Goal: Task Accomplishment & Management: Complete application form

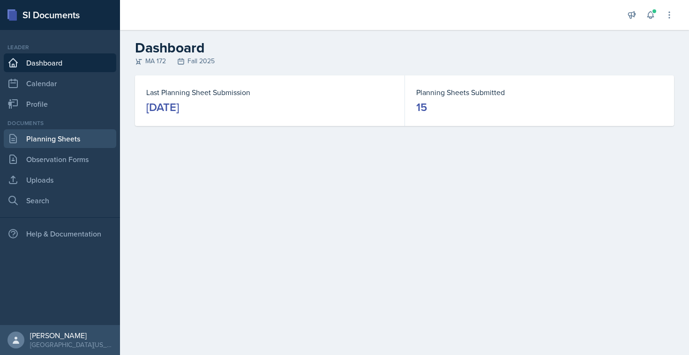
click at [67, 140] on link "Planning Sheets" at bounding box center [60, 138] width 113 height 19
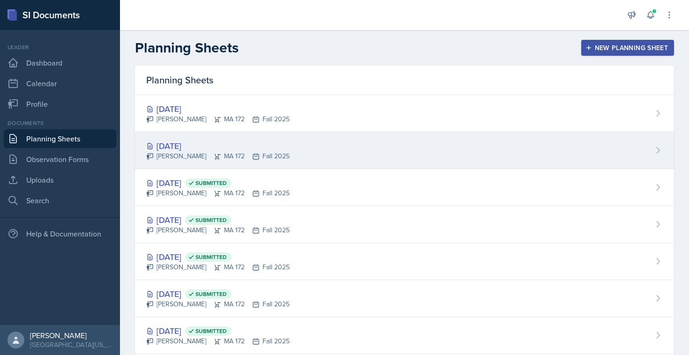
click at [179, 147] on div "[DATE]" at bounding box center [217, 146] width 143 height 13
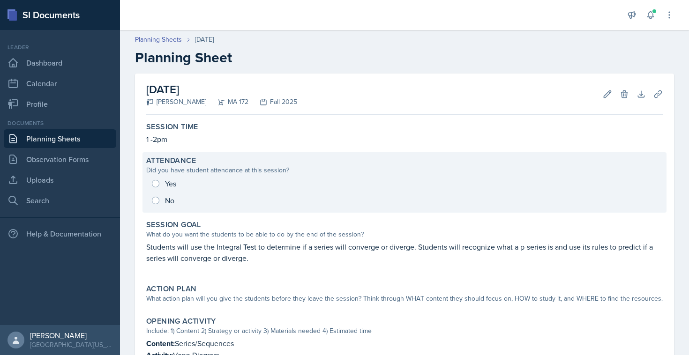
click at [155, 179] on div "Yes No" at bounding box center [404, 192] width 517 height 34
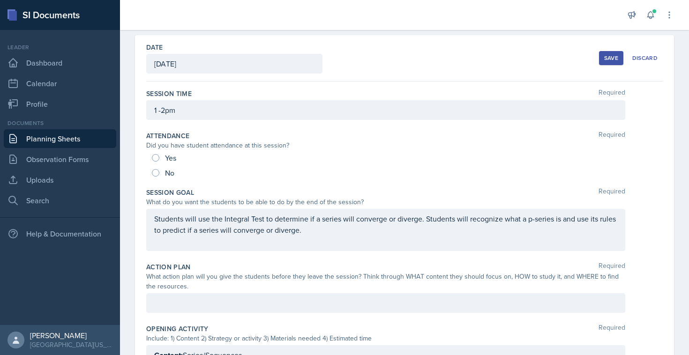
scroll to position [45, 0]
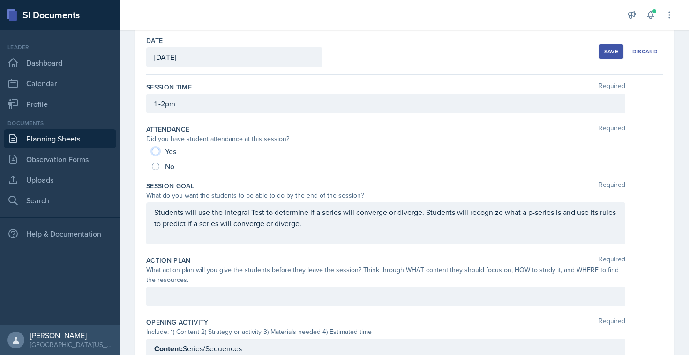
click at [154, 151] on input "Yes" at bounding box center [156, 152] width 8 height 8
radio input "true"
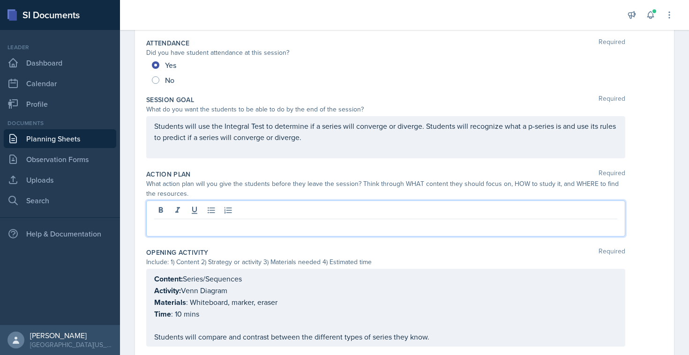
click at [179, 221] on p at bounding box center [385, 226] width 463 height 11
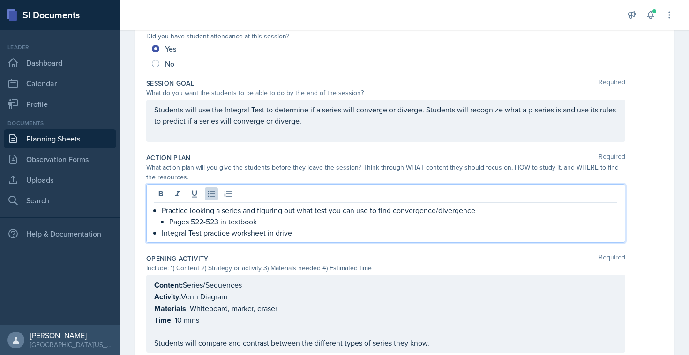
click at [162, 210] on p "Practice looking a series and figuring out what test you can use to find conver…" at bounding box center [390, 210] width 456 height 11
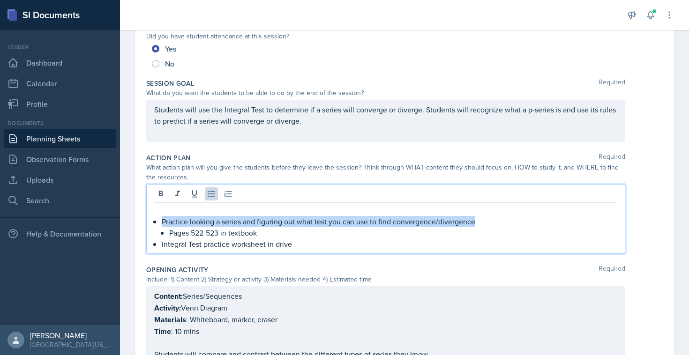
drag, startPoint x: 162, startPoint y: 220, endPoint x: 490, endPoint y: 224, distance: 327.8
click at [490, 224] on p "Practice looking a series and figuring out what test you can use to find conver…" at bounding box center [390, 221] width 456 height 11
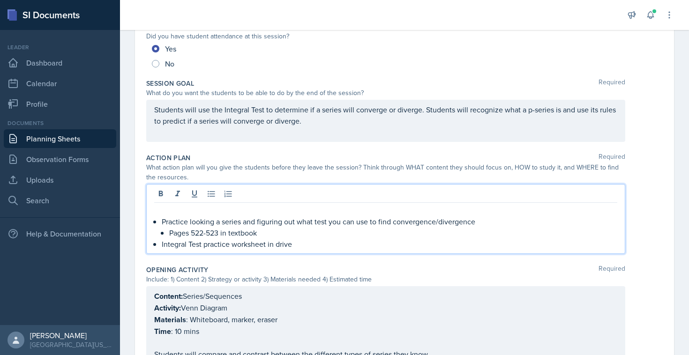
click at [235, 215] on p at bounding box center [385, 210] width 463 height 11
click at [181, 211] on p "Use the worksheet in the drive to determine" at bounding box center [385, 210] width 463 height 11
click at [352, 212] on p "Use the Integral Test worksheet in the drive to determine" at bounding box center [385, 210] width 463 height 11
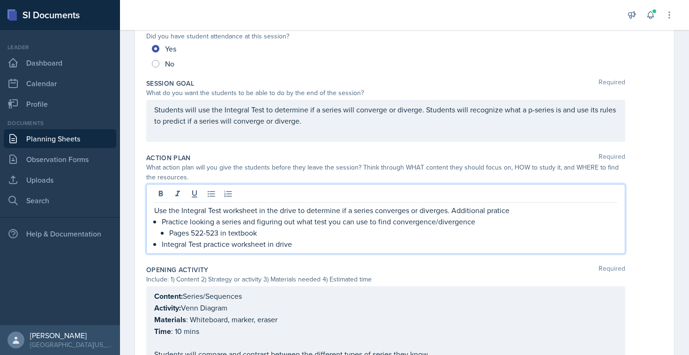
click at [491, 211] on p "Use the Integral Test worksheet in the drive to determine if a series converges…" at bounding box center [385, 210] width 463 height 11
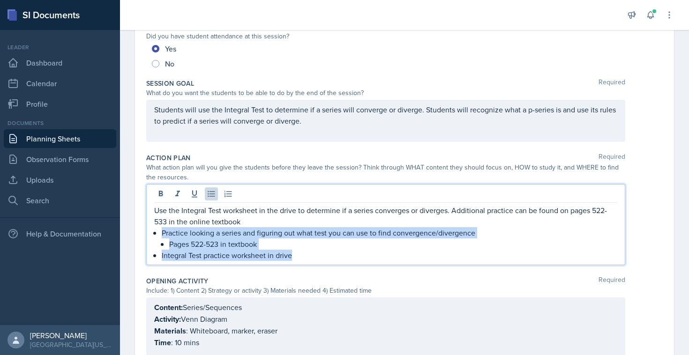
drag, startPoint x: 325, startPoint y: 254, endPoint x: 152, endPoint y: 235, distance: 174.0
click at [152, 235] on div "Use the Integral Test worksheet in the drive to determine if a series converges…" at bounding box center [385, 224] width 479 height 81
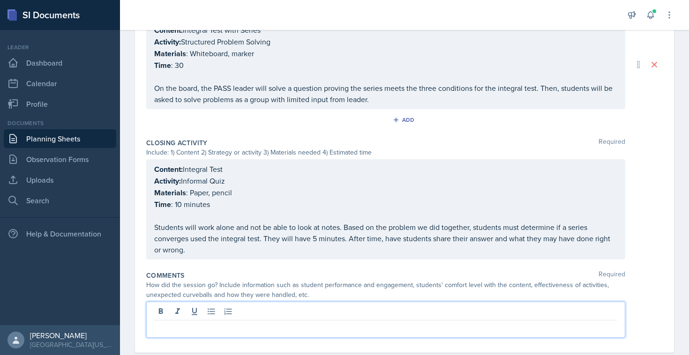
click at [184, 323] on p at bounding box center [385, 328] width 463 height 11
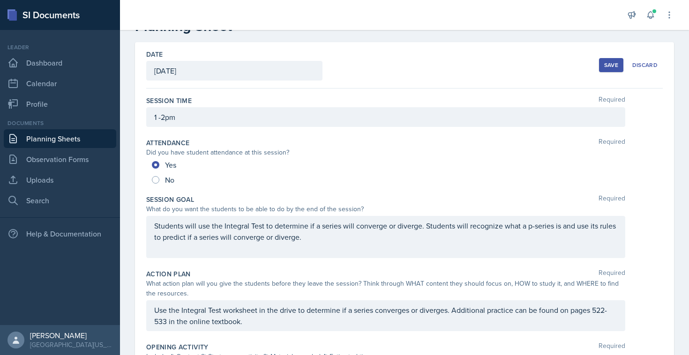
scroll to position [0, 0]
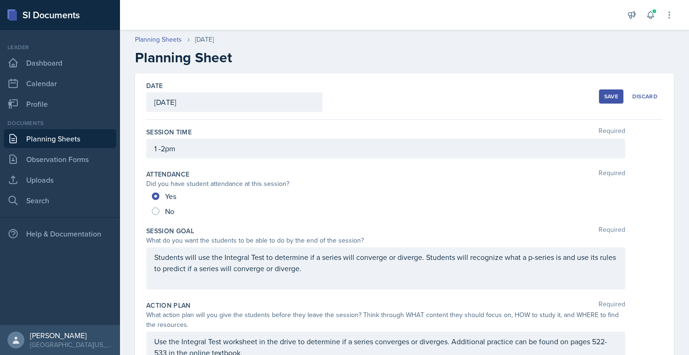
click at [603, 101] on button "Save" at bounding box center [611, 97] width 24 height 14
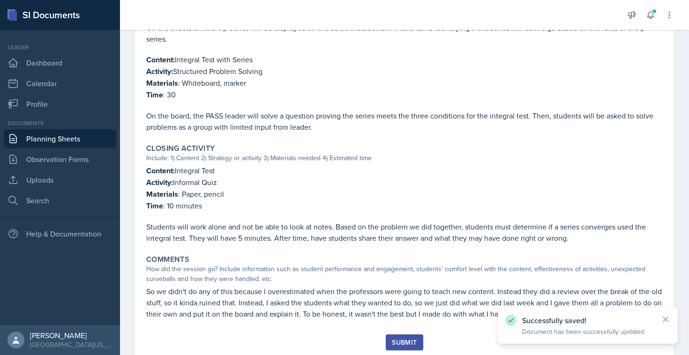
scroll to position [531, 0]
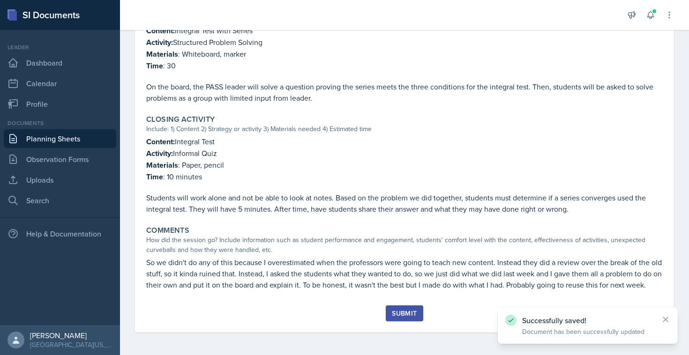
click at [404, 312] on div "Submit" at bounding box center [404, 314] width 25 height 8
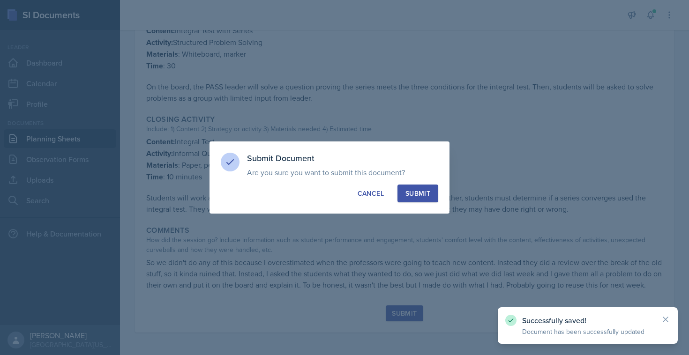
click at [407, 189] on div "Submit" at bounding box center [418, 193] width 25 height 9
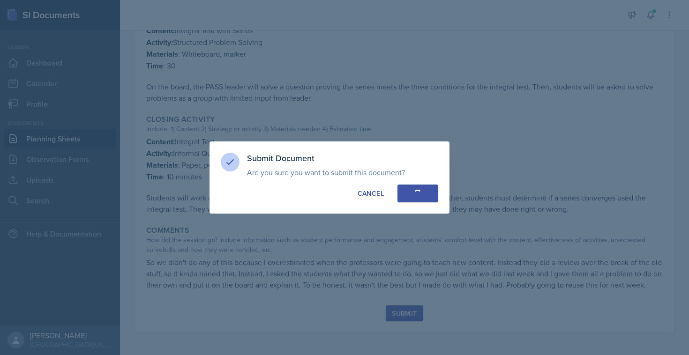
radio input "true"
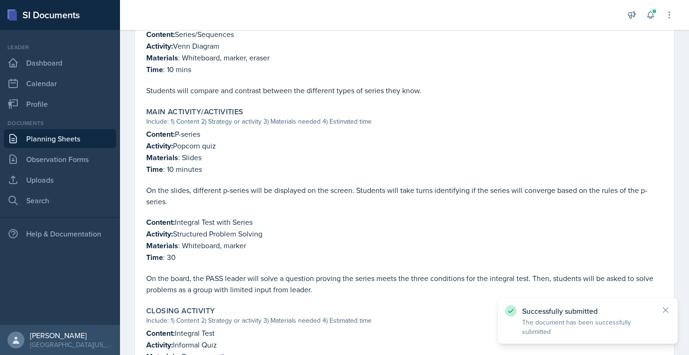
scroll to position [0, 0]
